Goal: Task Accomplishment & Management: Use online tool/utility

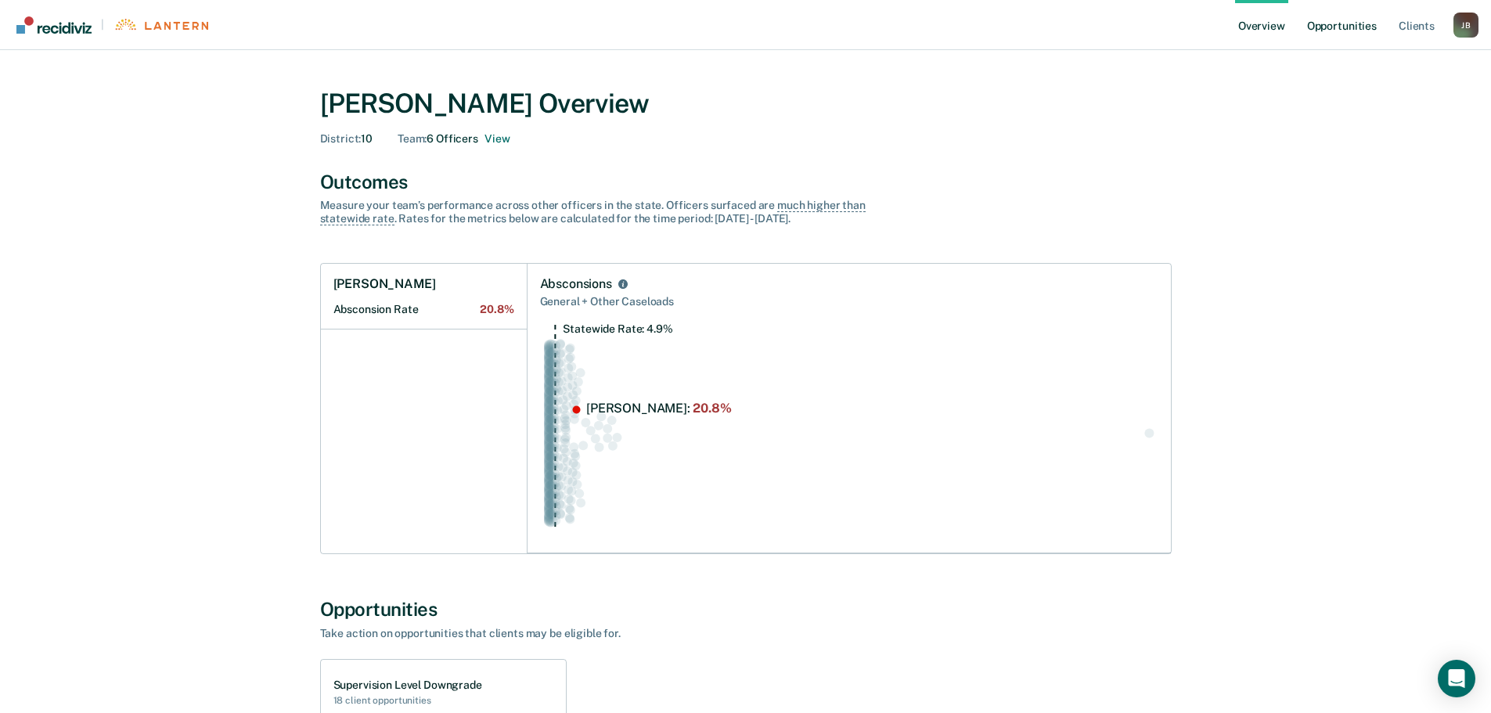
click at [1327, 20] on link "Opportunities" at bounding box center [1342, 25] width 76 height 50
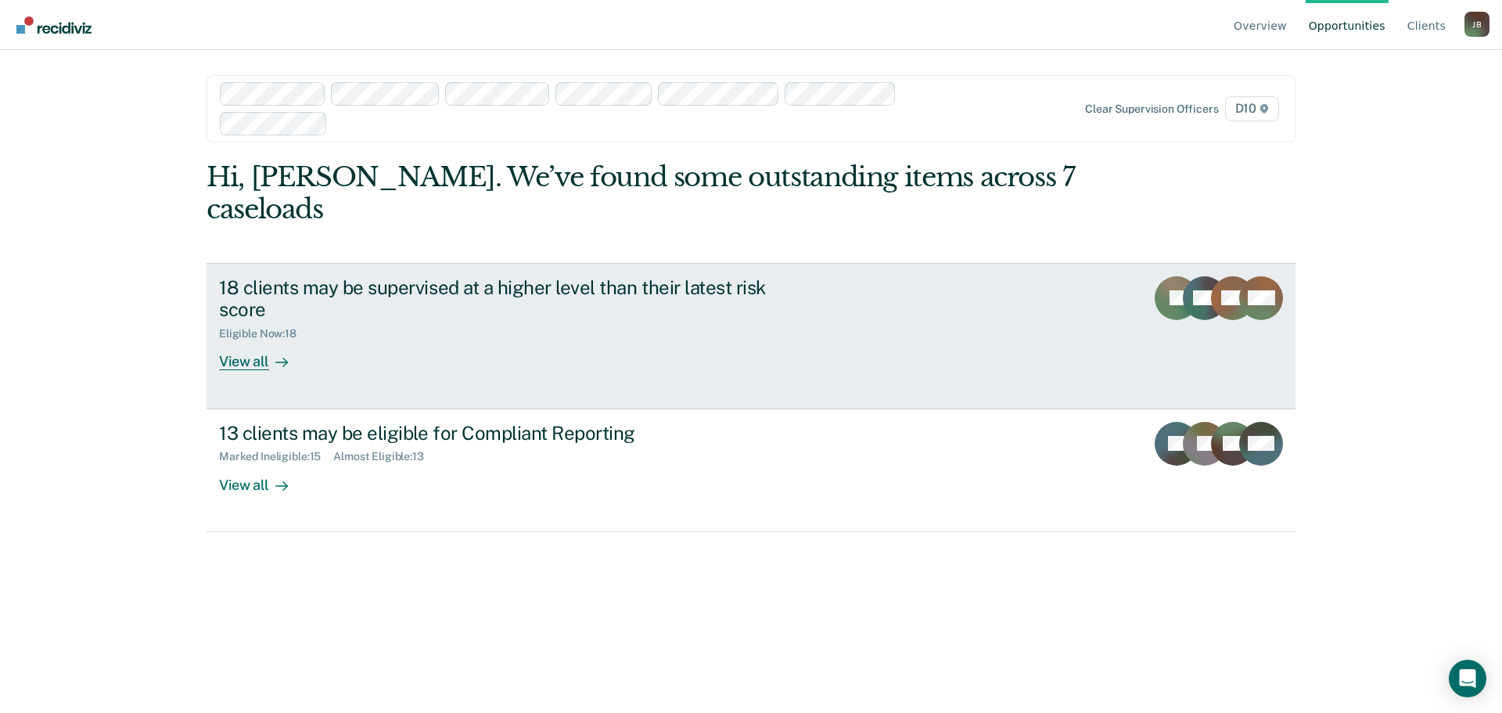
click at [237, 340] on div "View all" at bounding box center [263, 355] width 88 height 31
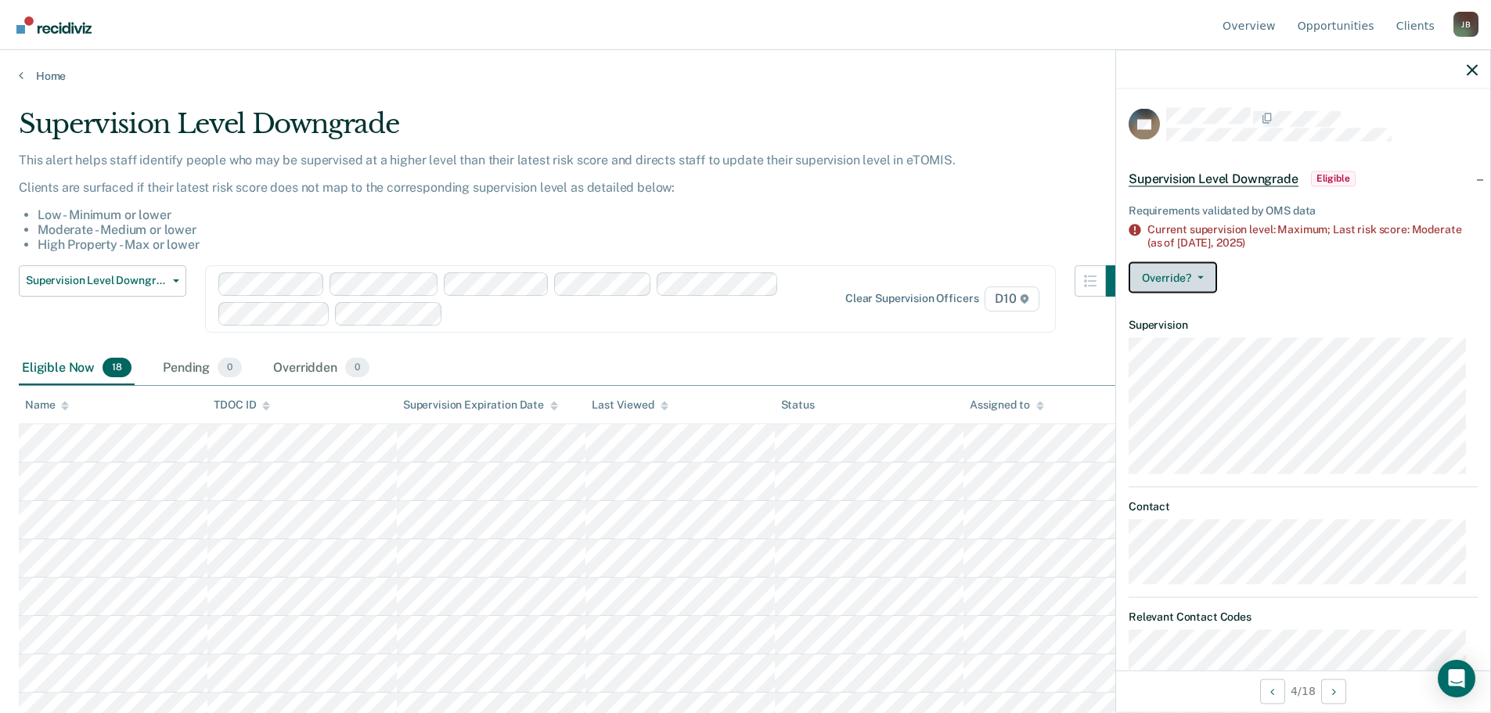
click at [1211, 287] on button "Override?" at bounding box center [1172, 276] width 88 height 31
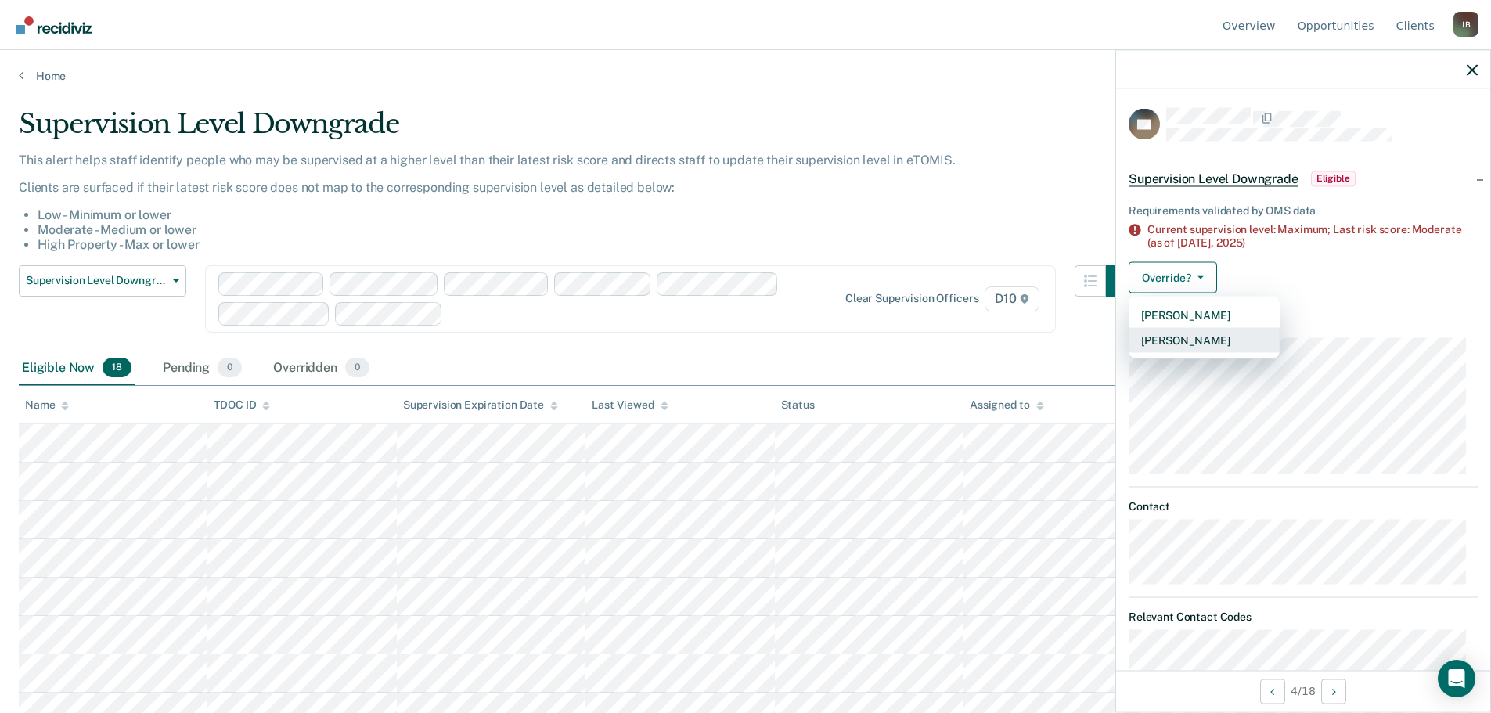
click at [1194, 336] on button "[PERSON_NAME]" at bounding box center [1203, 339] width 151 height 25
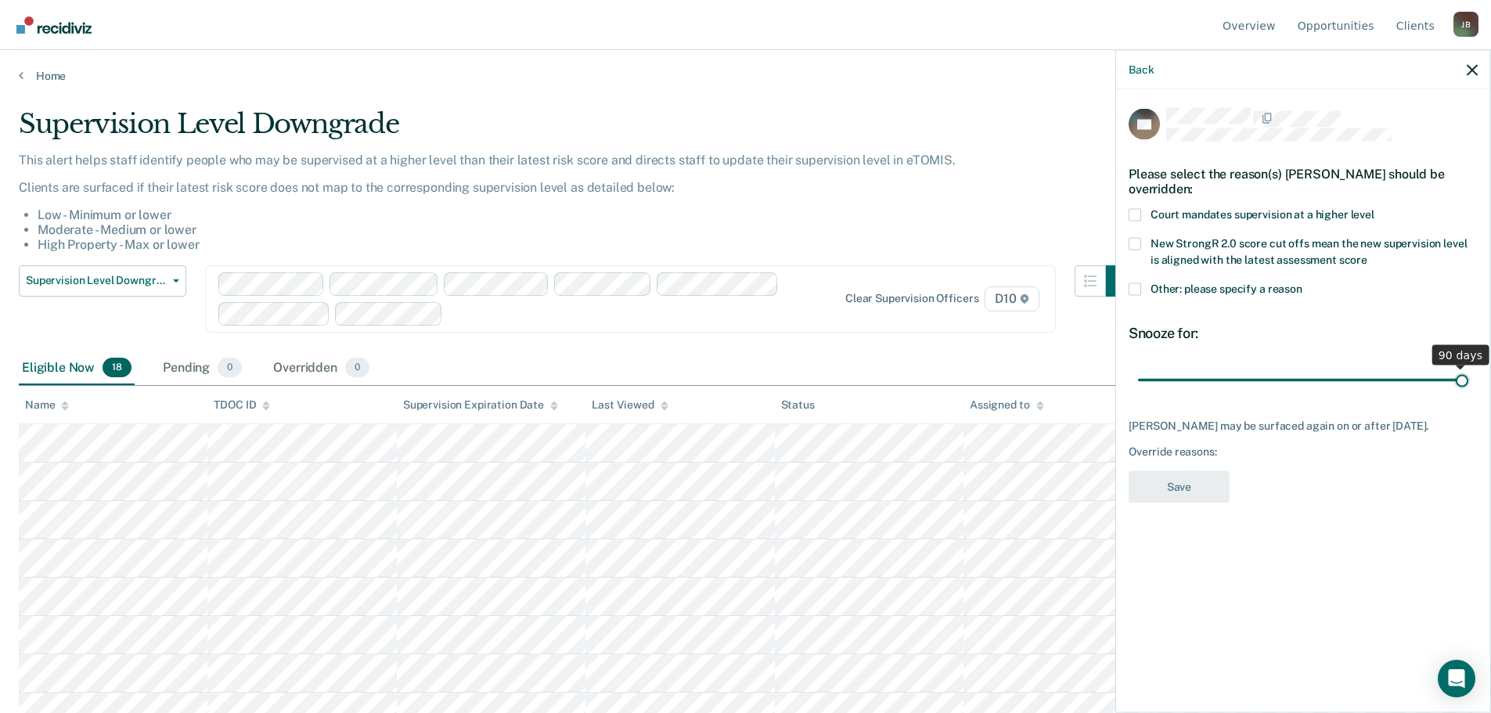
drag, startPoint x: 1252, startPoint y: 379, endPoint x: 1487, endPoint y: 406, distance: 237.1
type input "90"
click at [1468, 394] on input "range" at bounding box center [1303, 379] width 330 height 27
click at [1231, 450] on div "Override reasons:" at bounding box center [1302, 451] width 349 height 13
click at [1134, 291] on span at bounding box center [1134, 288] width 13 height 13
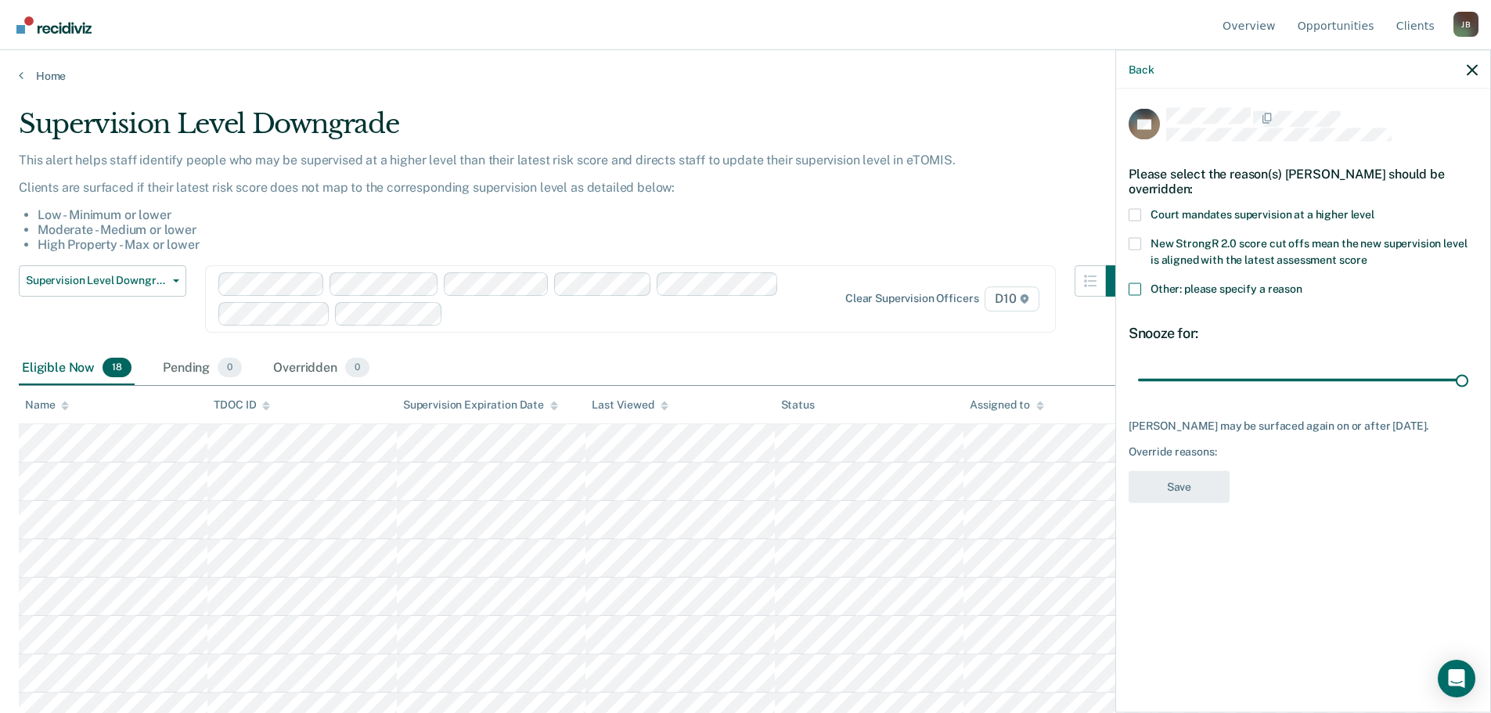
click at [1302, 282] on input "Other: please specify a reason" at bounding box center [1302, 282] width 0 height 0
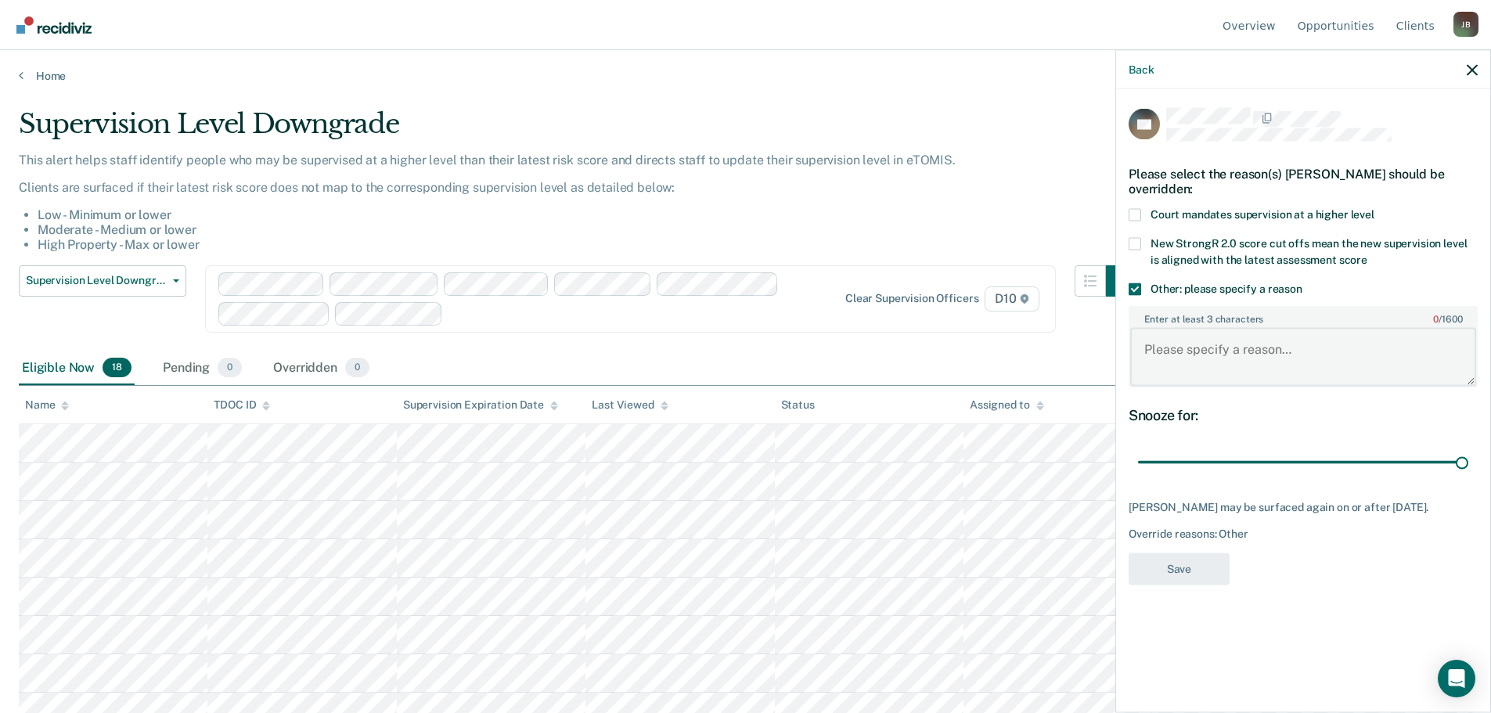
click at [1217, 353] on textarea "Enter at least 3 characters 0 / 1600" at bounding box center [1303, 357] width 346 height 58
type textarea "Waarrant on bond, vop pending"
click at [1183, 559] on button "Save" at bounding box center [1178, 568] width 101 height 32
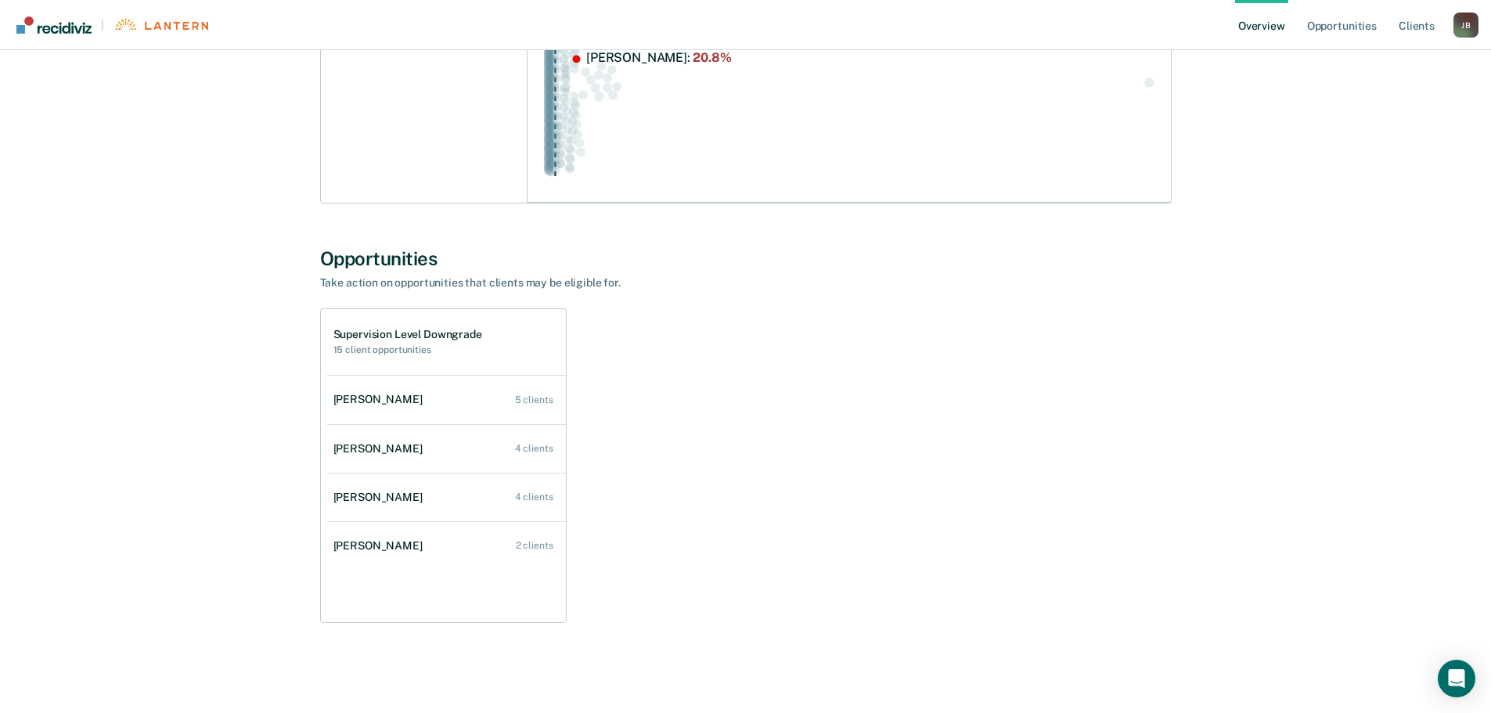
scroll to position [354, 0]
click at [1343, 23] on link "Opportunities" at bounding box center [1342, 25] width 76 height 50
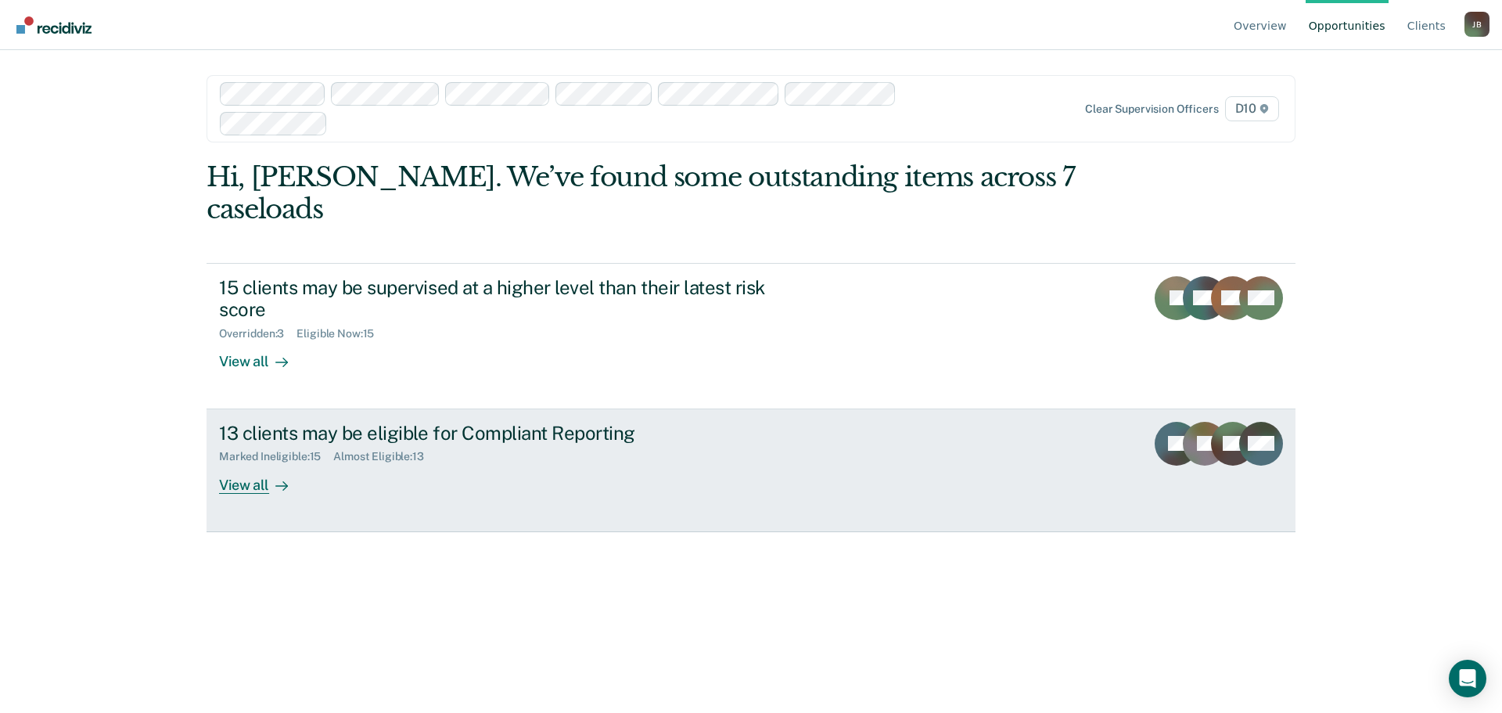
click at [253, 463] on div "View all" at bounding box center [263, 478] width 88 height 31
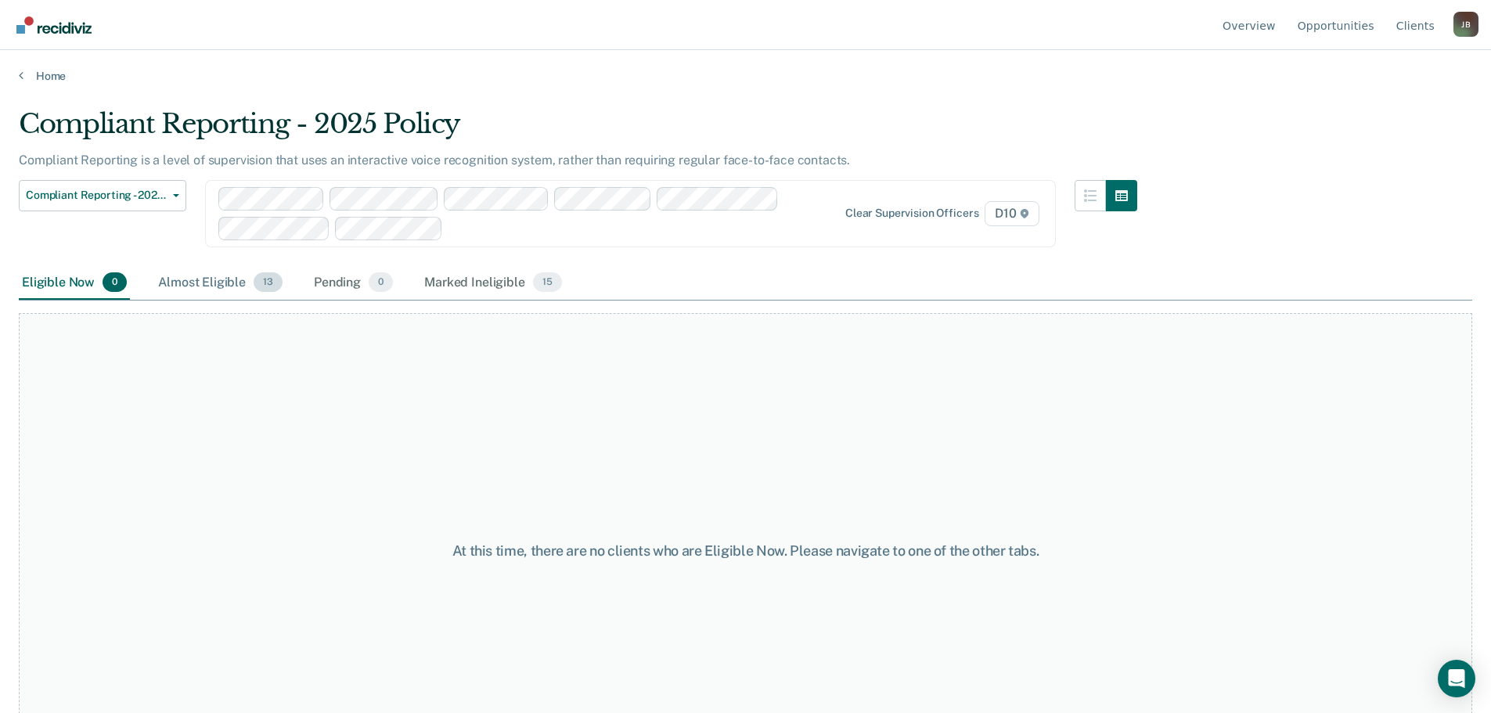
click at [224, 282] on div "Almost Eligible 13" at bounding box center [220, 283] width 131 height 34
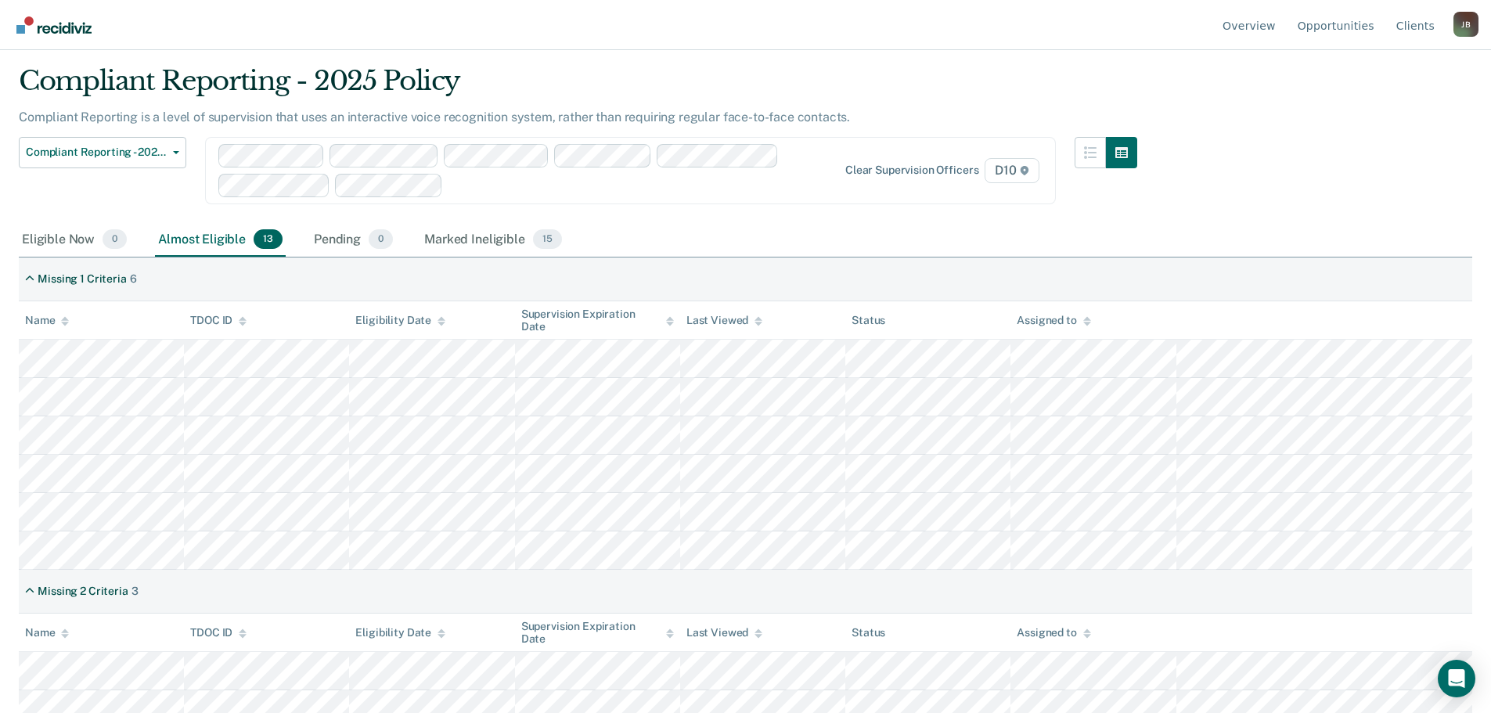
scroll to position [20, 0]
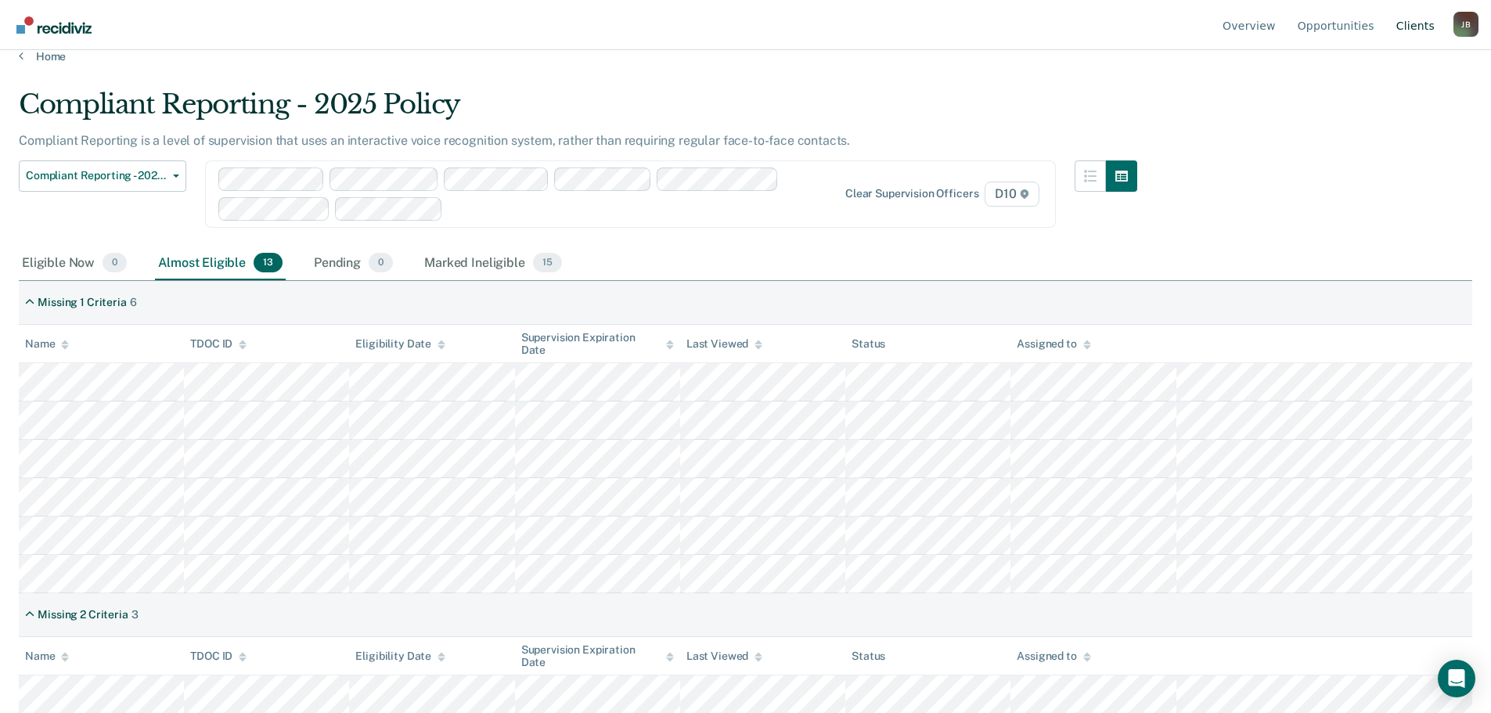
click at [1415, 25] on link "Client s" at bounding box center [1415, 25] width 45 height 50
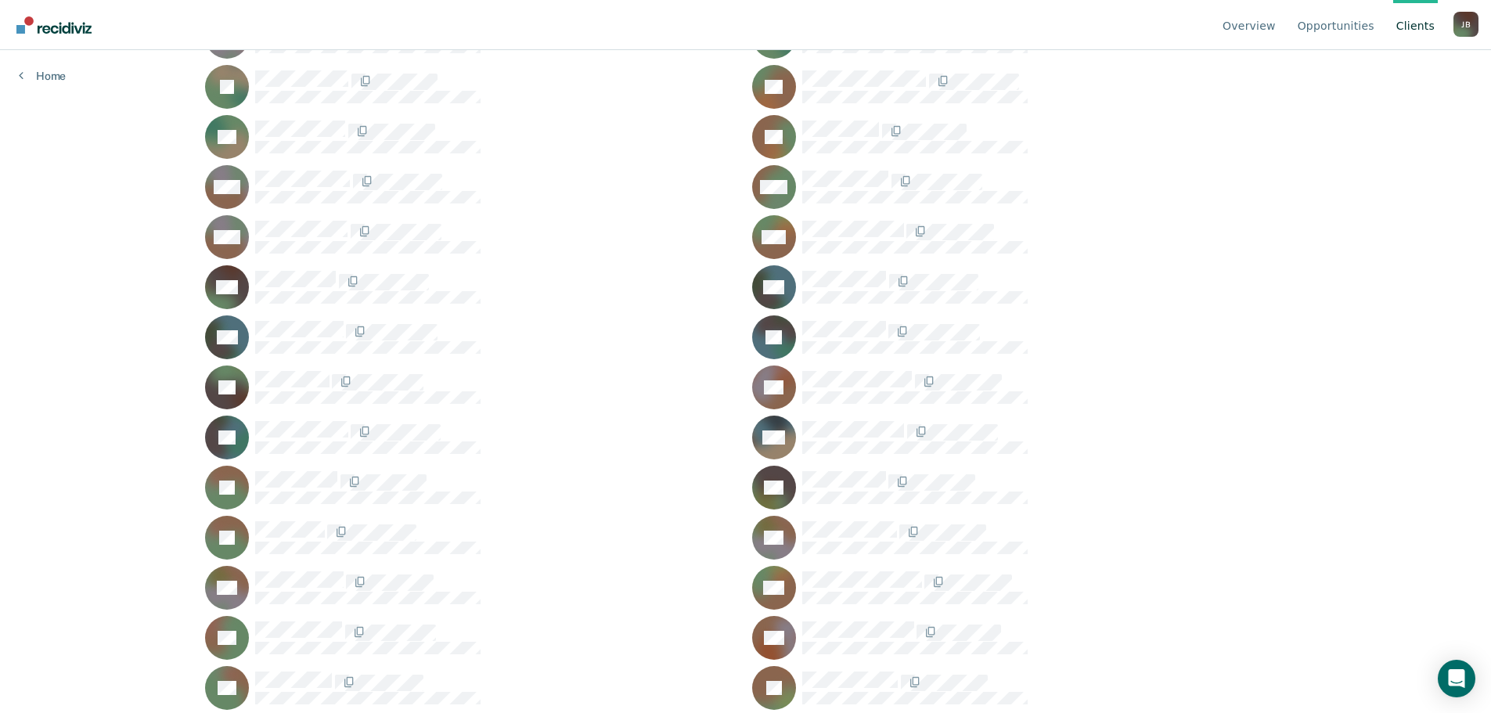
scroll to position [8138, 0]
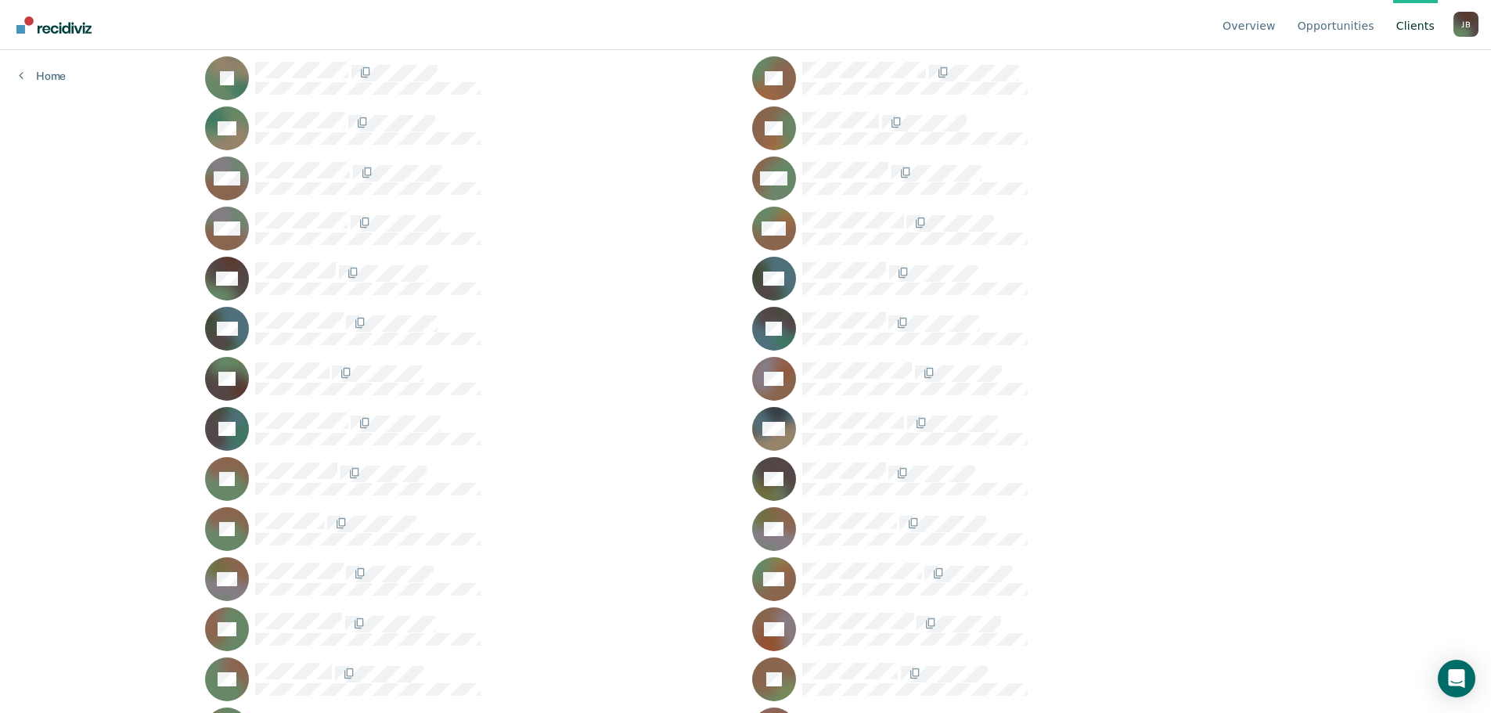
click at [224, 651] on icon at bounding box center [209, 668] width 76 height 75
